Goal: Information Seeking & Learning: Check status

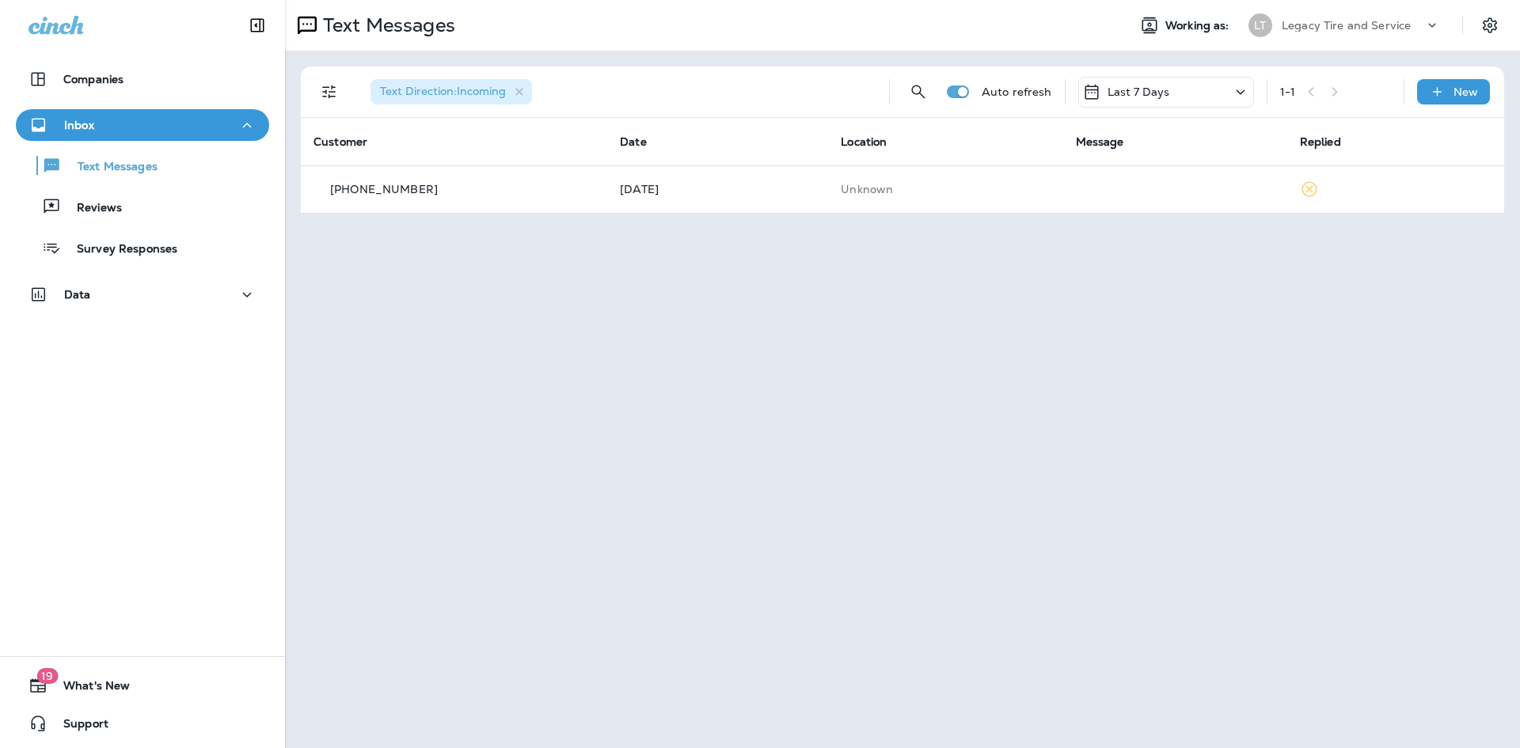
click at [224, 122] on div "Inbox" at bounding box center [142, 126] width 228 height 20
click at [116, 203] on p "Reviews" at bounding box center [91, 208] width 61 height 15
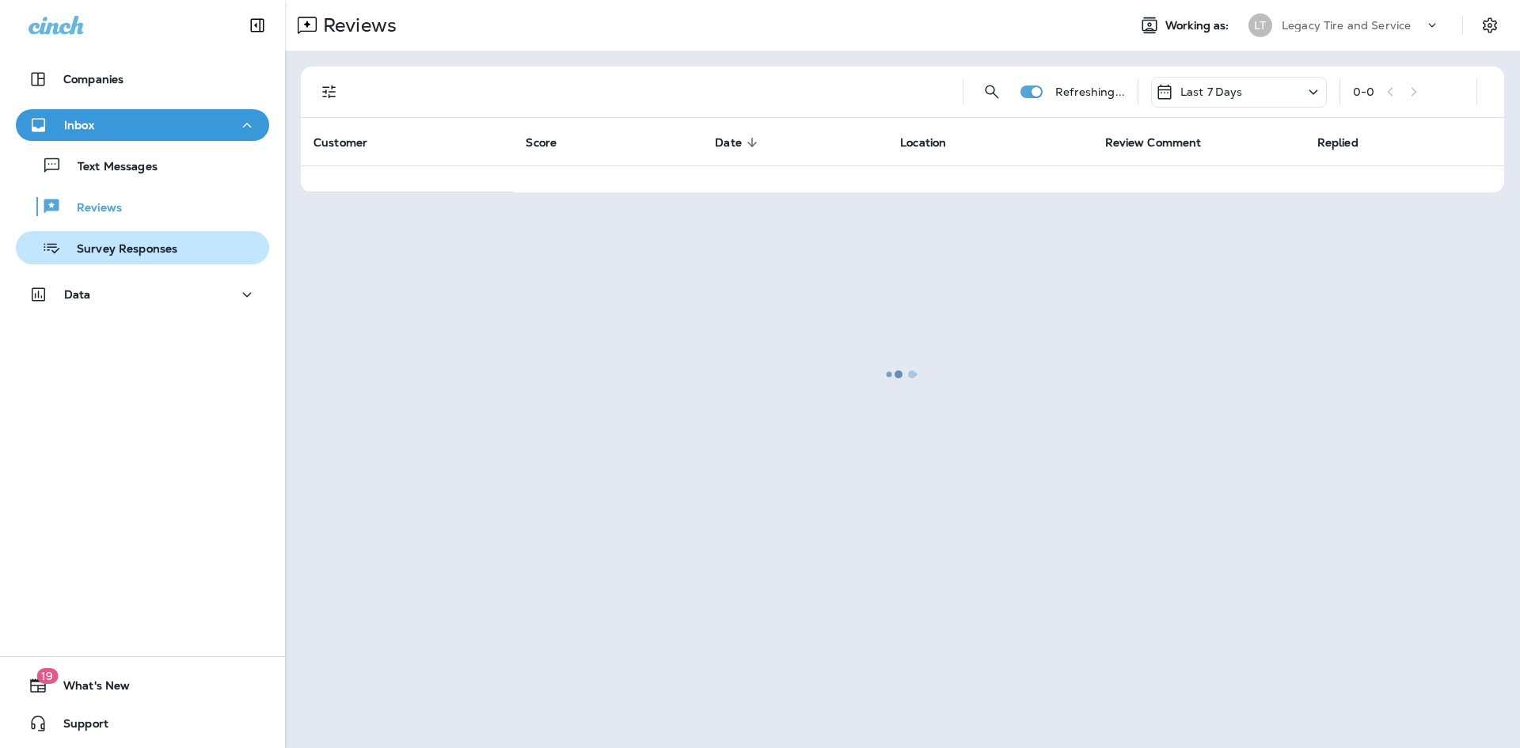
click at [124, 243] on p "Survey Responses" at bounding box center [119, 249] width 116 height 15
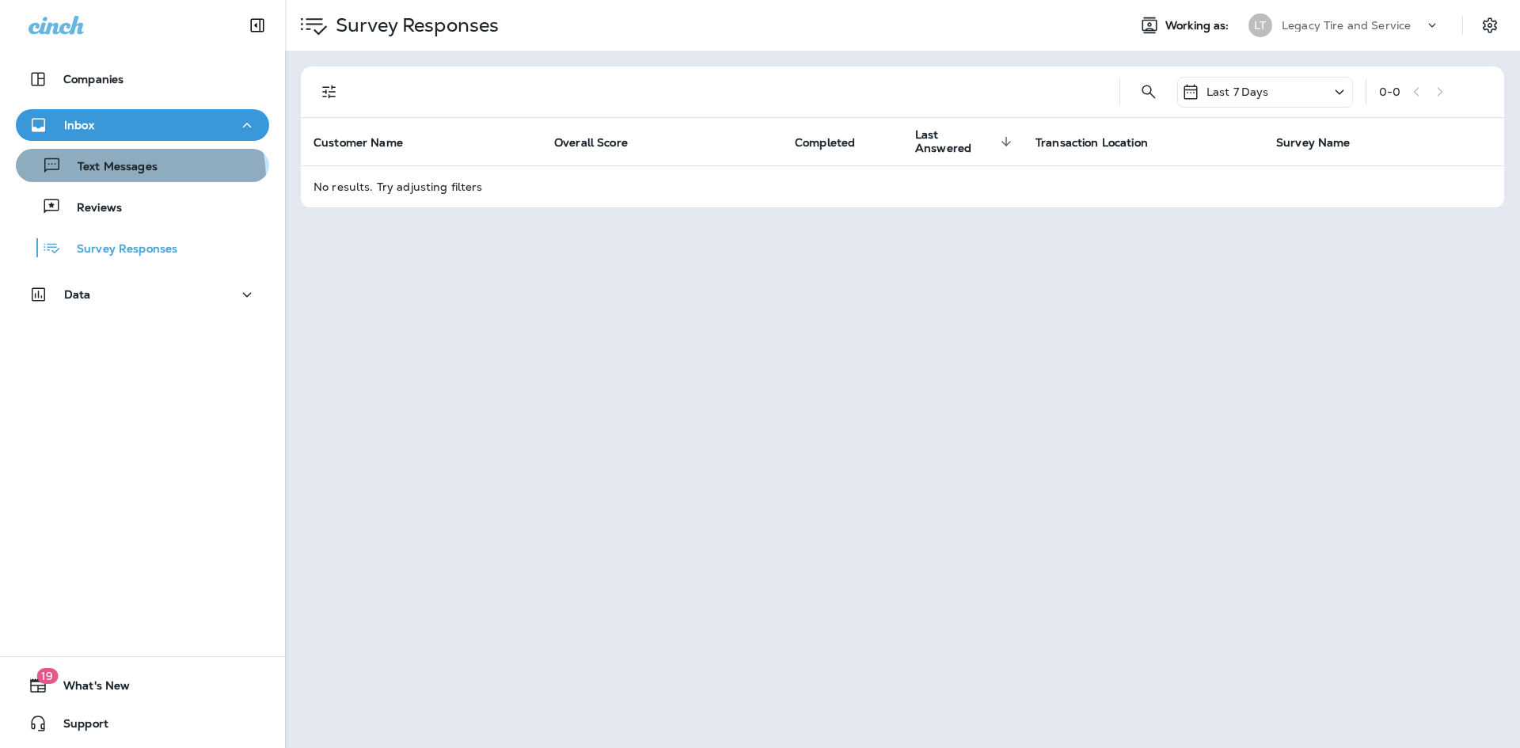
click at [132, 179] on button "Text Messages" at bounding box center [142, 165] width 253 height 33
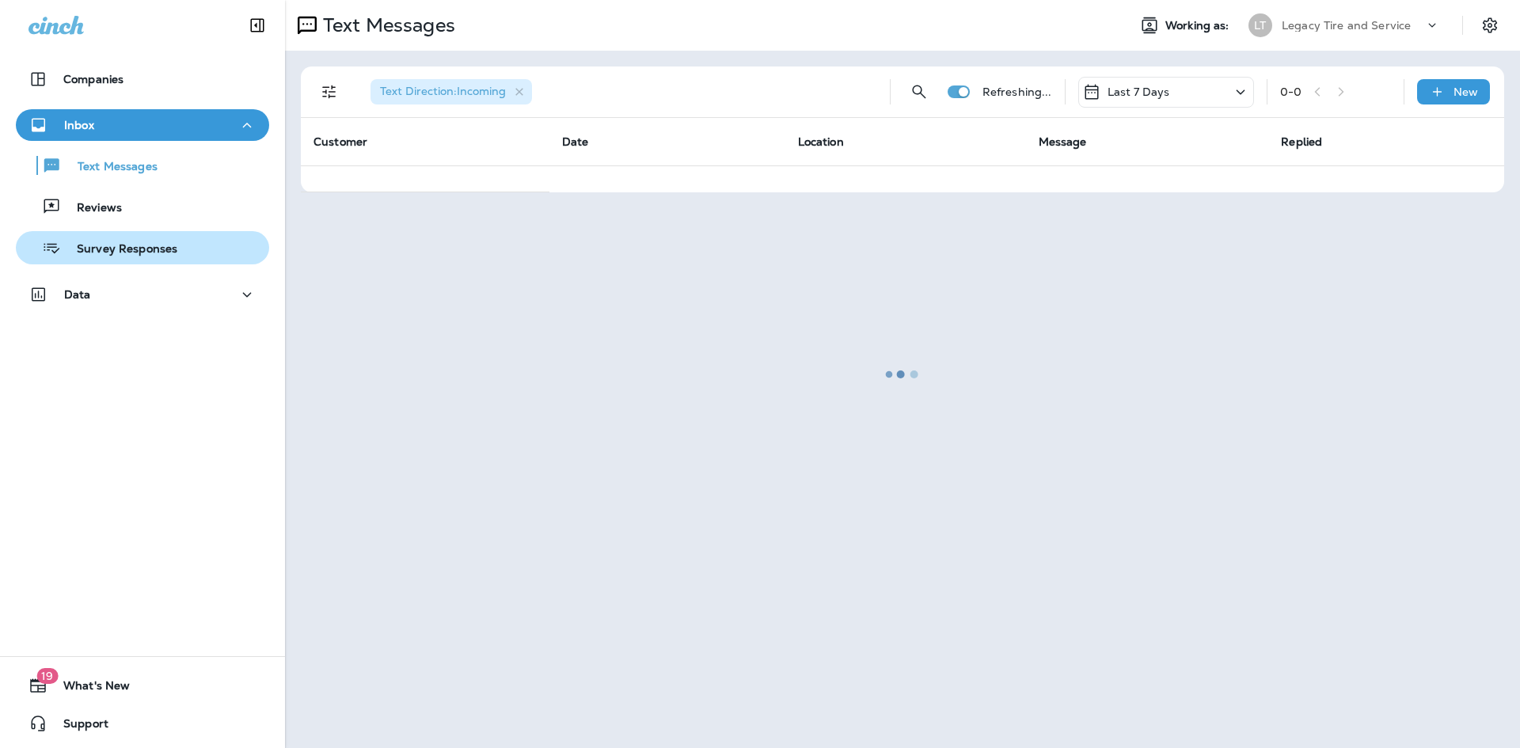
click at [123, 251] on p "Survey Responses" at bounding box center [119, 249] width 116 height 15
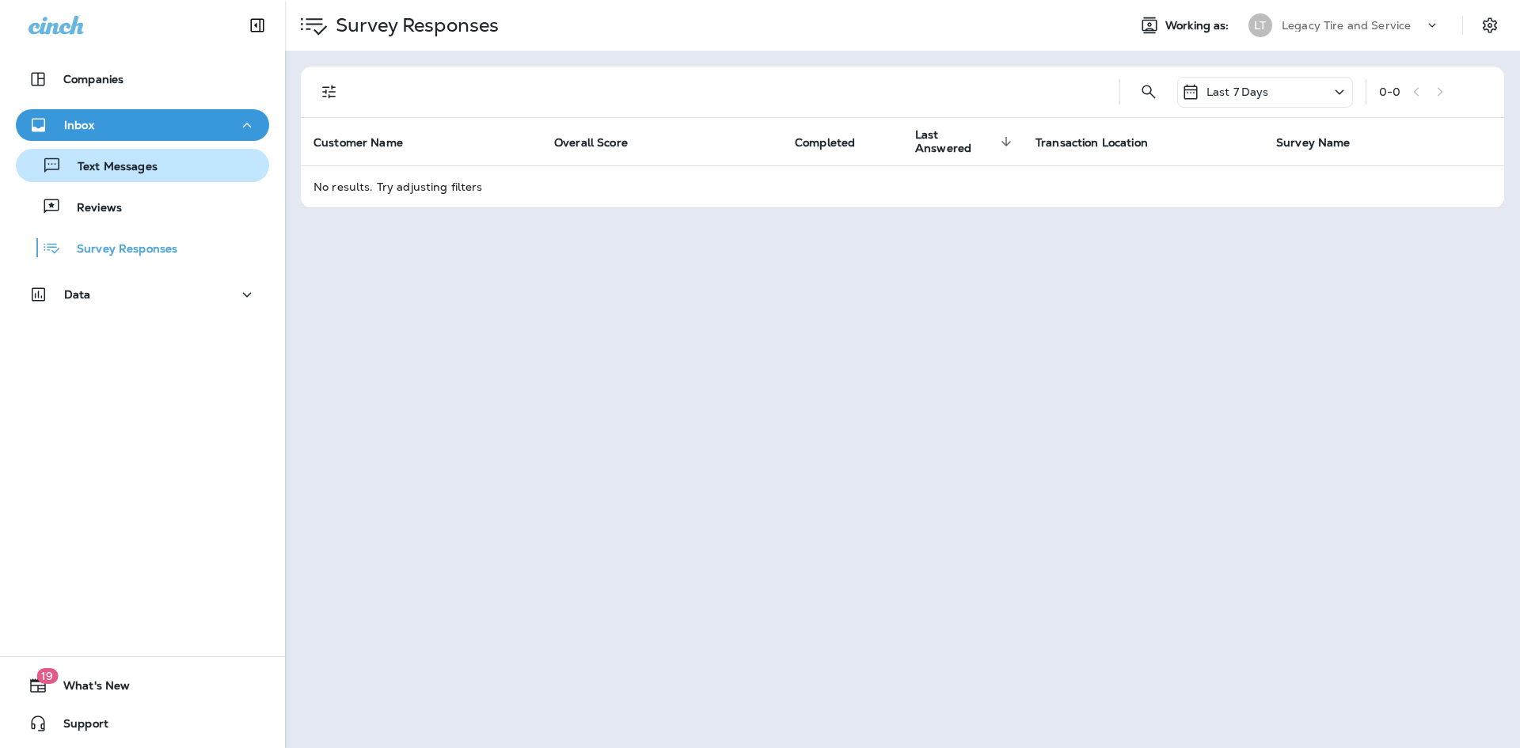
click at [128, 174] on p "Text Messages" at bounding box center [110, 167] width 96 height 15
